Goal: Book appointment/travel/reservation

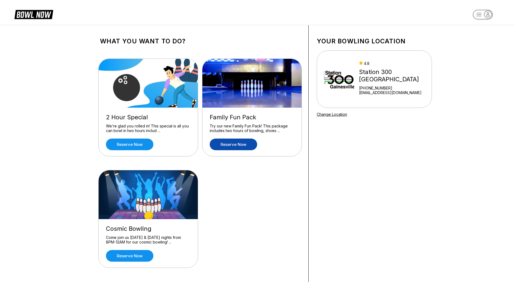
click at [243, 141] on link "Reserve now" at bounding box center [233, 144] width 47 height 12
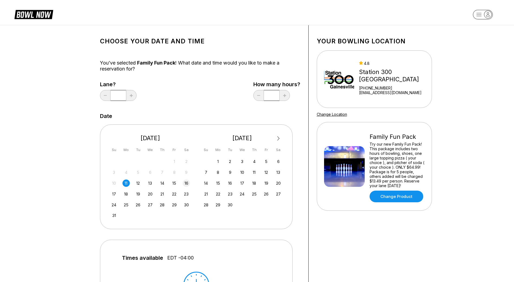
click at [189, 185] on div "16" at bounding box center [186, 182] width 7 height 7
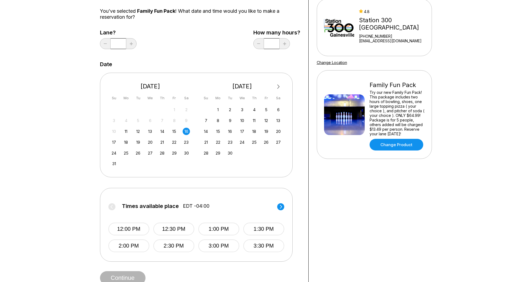
scroll to position [81, 0]
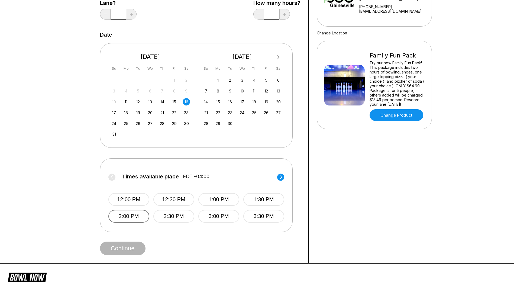
click at [148, 218] on button "2:00 PM" at bounding box center [128, 216] width 41 height 13
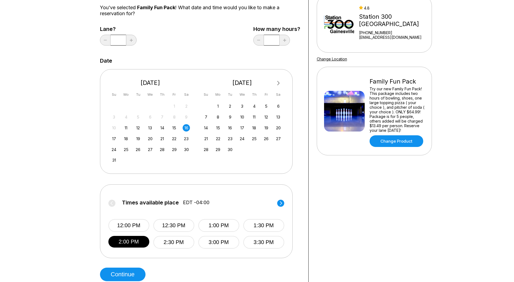
scroll to position [0, 0]
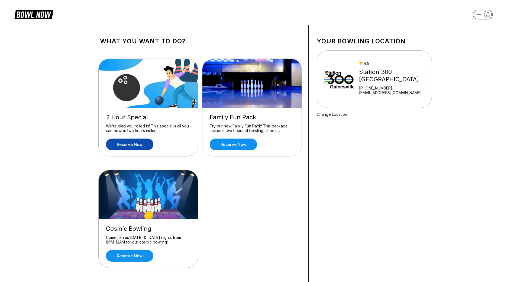
click at [139, 144] on link "Reserve now" at bounding box center [129, 144] width 47 height 12
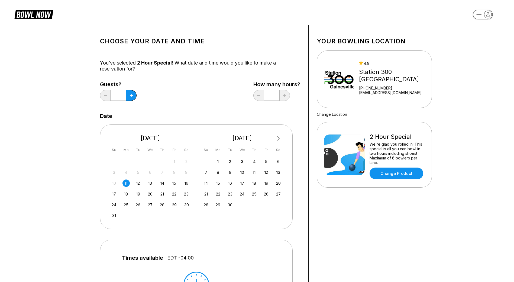
click at [183, 187] on div "27 28 29 30 31 1 2 3 4 5 6 7 8 9 10 11 12 13 14 15 16 17 18 19 20 21 22 23 24 2…" at bounding box center [150, 188] width 81 height 62
click at [186, 185] on div "16" at bounding box center [186, 182] width 7 height 7
click at [131, 99] on button at bounding box center [131, 95] width 11 height 11
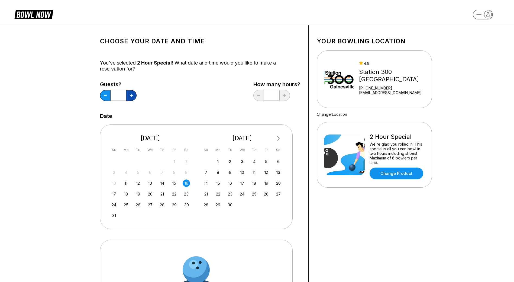
type input "*"
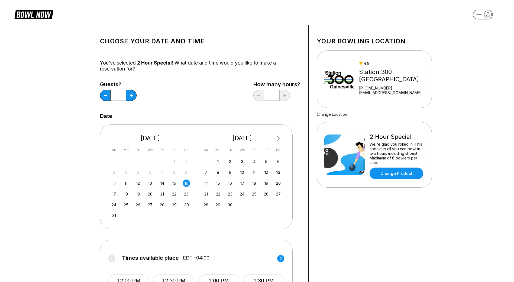
click at [147, 99] on div "Guests? * How many hours? *" at bounding box center [200, 92] width 200 height 22
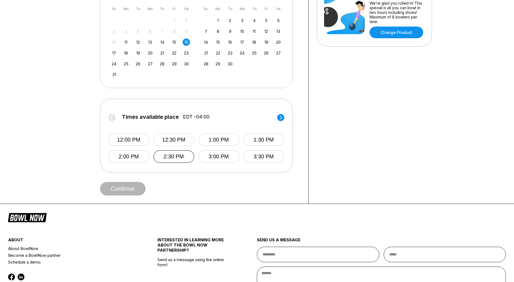
scroll to position [163, 0]
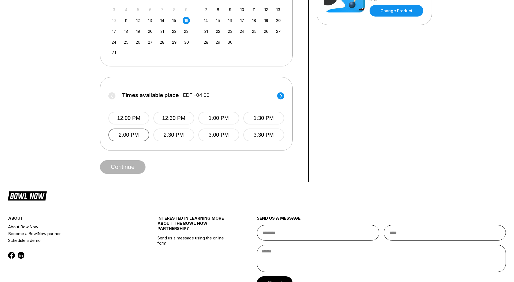
click at [136, 132] on button "2:00 PM" at bounding box center [128, 134] width 41 height 13
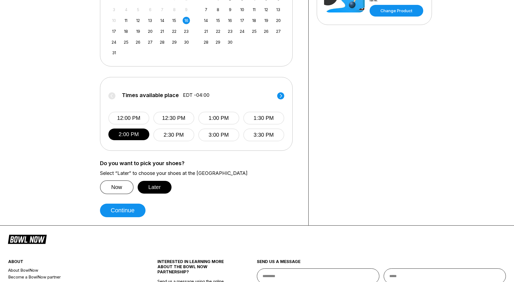
click at [127, 185] on button "Now" at bounding box center [117, 187] width 34 height 14
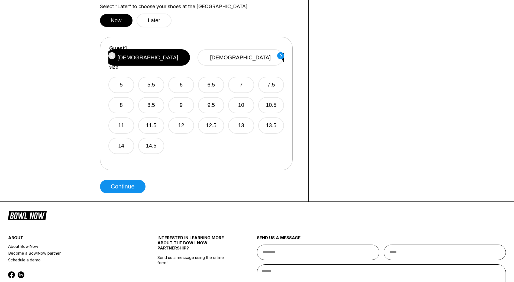
scroll to position [244, 0]
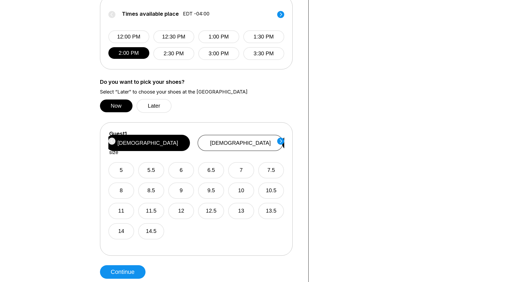
click at [248, 140] on button "female" at bounding box center [241, 143] width 86 height 16
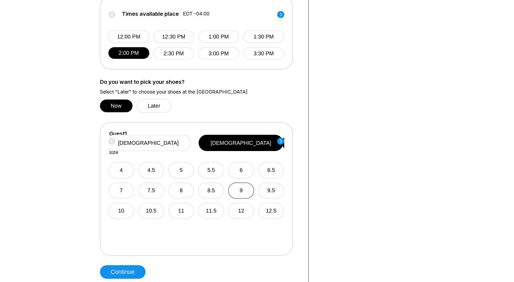
click at [241, 182] on button "9" at bounding box center [241, 190] width 26 height 16
click at [281, 141] on circle at bounding box center [280, 140] width 7 height 7
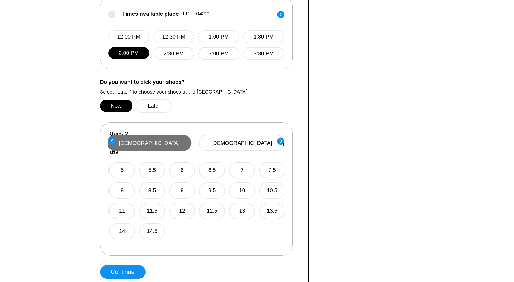
click at [192, 142] on button "male" at bounding box center [149, 143] width 85 height 16
click at [240, 182] on button "10" at bounding box center [241, 190] width 26 height 16
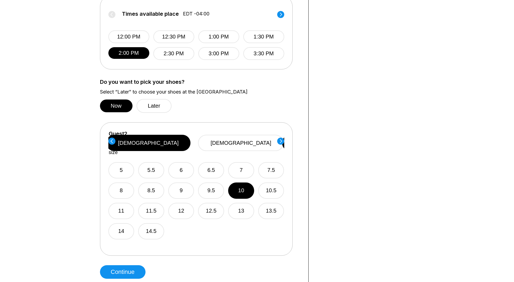
click at [280, 143] on icon at bounding box center [281, 141] width 2 height 4
click at [268, 183] on button "10.5" at bounding box center [271, 190] width 26 height 16
click at [280, 143] on circle at bounding box center [280, 140] width 7 height 7
click at [241, 141] on button "female" at bounding box center [241, 143] width 86 height 16
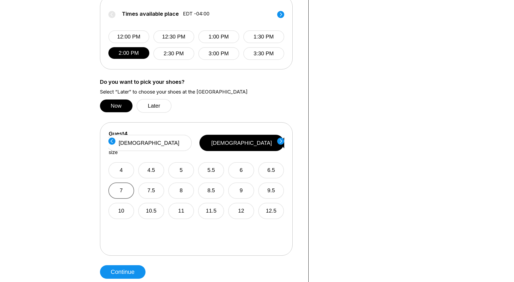
click at [119, 182] on button "7" at bounding box center [121, 190] width 26 height 16
click at [284, 141] on div "Guest 1 Select shoe size male female 4 4.5 5 5.5 6 6.5 7 7.5 8 8.5 9 9.5 10 10.…" at bounding box center [196, 188] width 193 height 133
click at [280, 141] on circle at bounding box center [280, 140] width 7 height 7
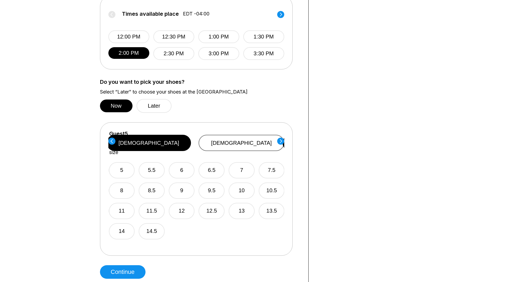
click at [246, 140] on button "female" at bounding box center [242, 143] width 86 height 16
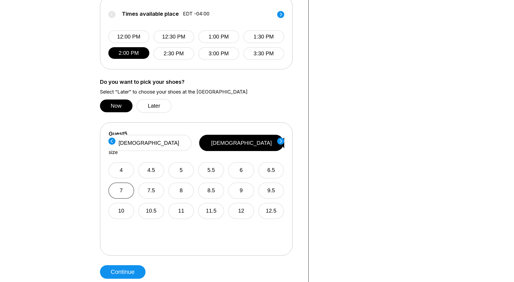
click at [115, 183] on button "7" at bounding box center [121, 190] width 26 height 16
click at [281, 141] on icon at bounding box center [281, 141] width 2 height 4
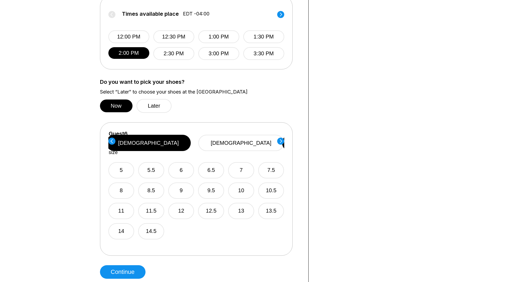
click at [194, 181] on div "5 5.5 6 6.5 7 7.5 8 8.5 9 9.5 10 10.5 11 11.5 12 12.5 13 13.5 14 14.5" at bounding box center [196, 197] width 176 height 84
click at [190, 182] on button "9" at bounding box center [181, 190] width 26 height 16
click at [282, 143] on circle at bounding box center [280, 140] width 7 height 7
click at [253, 139] on button "female" at bounding box center [242, 143] width 86 height 16
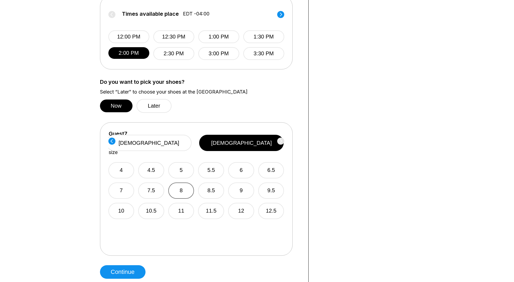
click at [181, 182] on button "8" at bounding box center [181, 190] width 26 height 16
click at [281, 142] on div "Guest 7 Select shoe size male female" at bounding box center [196, 143] width 176 height 25
click at [133, 273] on button "Continue" at bounding box center [123, 272] width 46 height 14
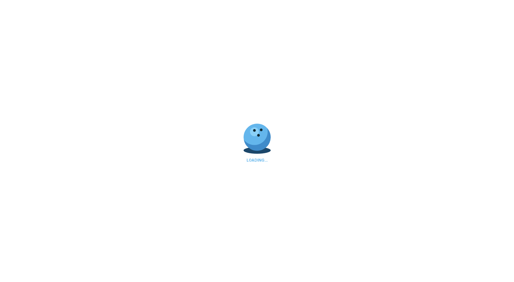
scroll to position [0, 0]
select select "**"
